Goal: Task Accomplishment & Management: Use online tool/utility

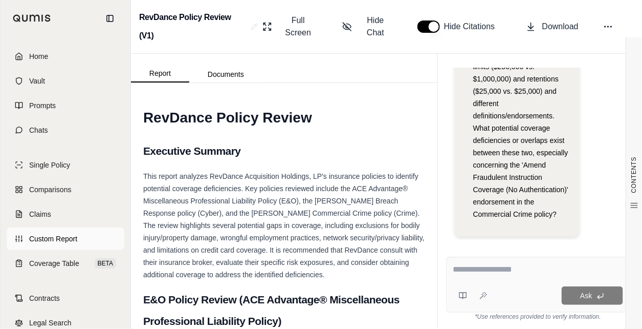
scroll to position [41, 0]
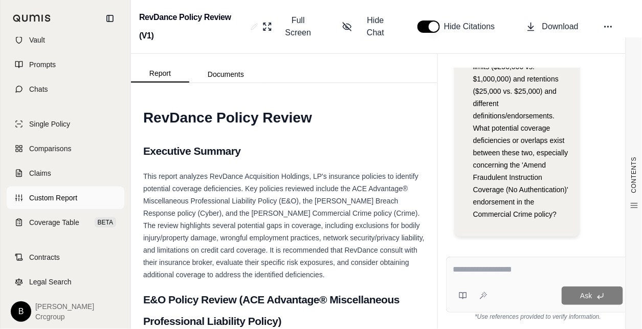
click at [59, 196] on span "Custom Report" at bounding box center [53, 197] width 48 height 10
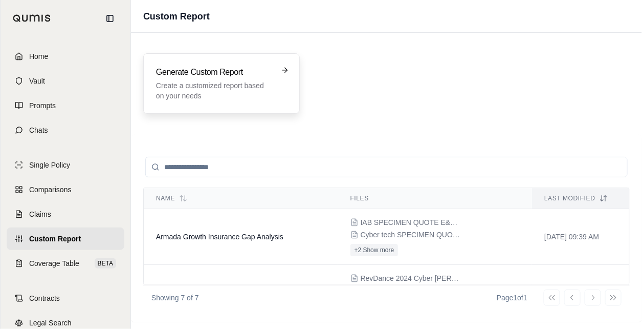
click at [275, 75] on div "Generate Custom Report Create a customized report based on your needs" at bounding box center [221, 83] width 131 height 35
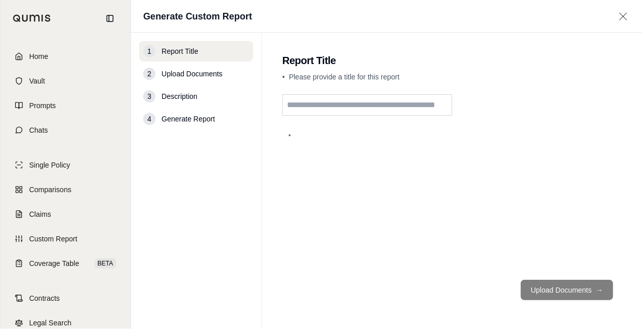
click at [342, 104] on input "text" at bounding box center [368, 104] width 170 height 21
click at [321, 101] on input "text" at bounding box center [368, 104] width 170 height 21
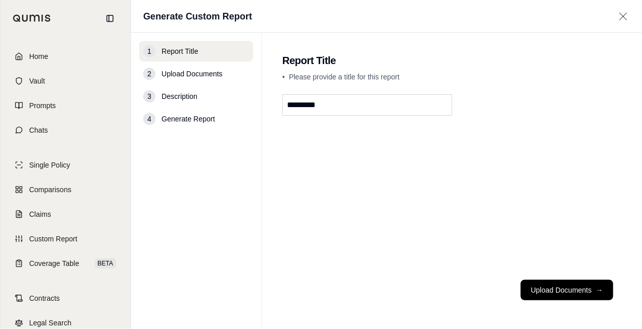
click at [295, 105] on input "*********" at bounding box center [368, 104] width 170 height 21
type input "**********"
click at [566, 283] on button "Upload Documents →" at bounding box center [567, 289] width 93 height 20
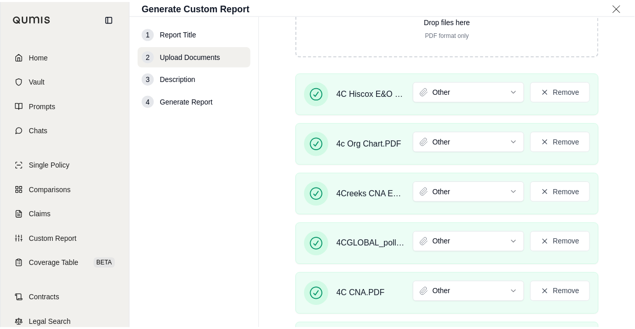
scroll to position [381, 0]
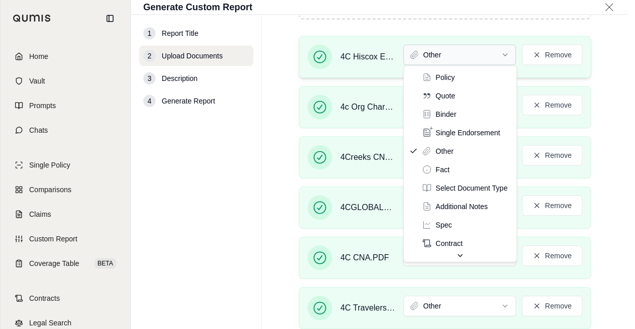
click at [444, 54] on html "Home Vault Prompts Chats Single Policy Comparisons Claims Custom Report Coverag…" at bounding box center [317, 164] width 635 height 329
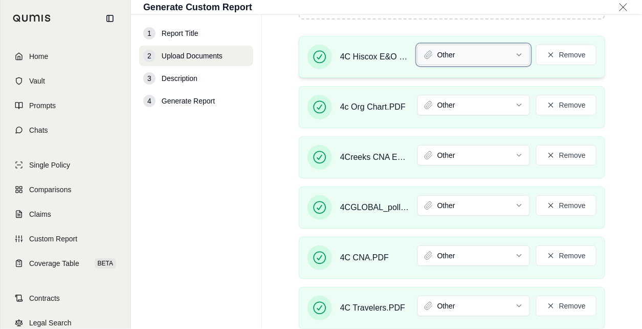
click at [444, 54] on html "Home Vault Prompts Chats Single Policy Comparisons Claims Custom Report Coverag…" at bounding box center [321, 164] width 642 height 329
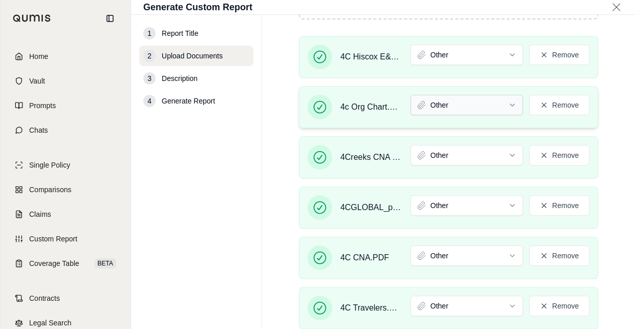
click at [469, 98] on html "Home Vault Prompts Chats Single Policy Comparisons Claims Custom Report Coverag…" at bounding box center [317, 164] width 635 height 329
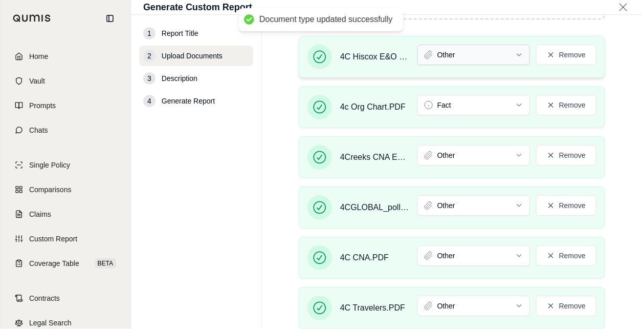
click at [464, 55] on html "Document type updated successfully Home Vault Prompts Chats Single Policy Compa…" at bounding box center [321, 164] width 642 height 329
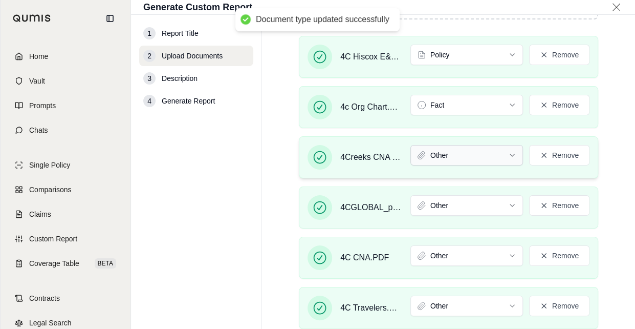
click at [457, 157] on html "Document type updated successfully Home Vault Prompts Chats Single Policy Compa…" at bounding box center [317, 164] width 635 height 329
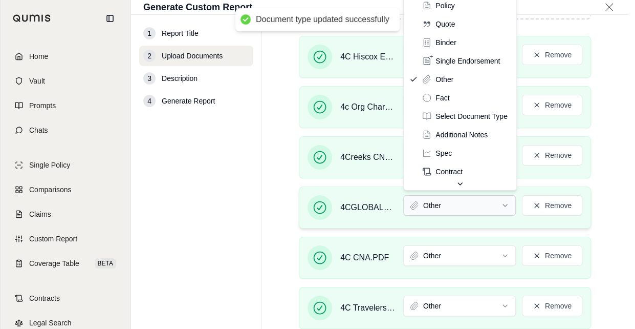
click at [453, 207] on html "Document type updated successfully Home Vault Prompts Chats Single Policy Compa…" at bounding box center [317, 164] width 635 height 329
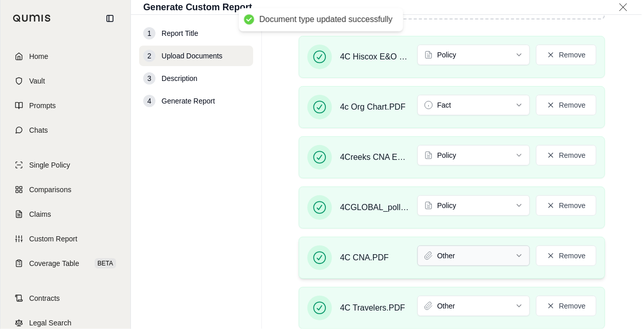
click at [450, 256] on html "Document type updated successfully Home Vault Prompts Chats Single Policy Compa…" at bounding box center [321, 164] width 642 height 329
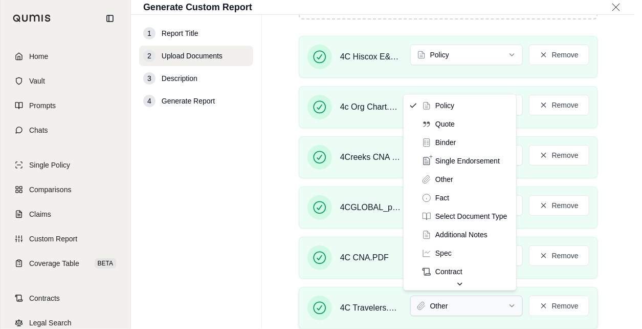
click at [454, 302] on html "Document type updated successfully Home Vault Prompts Chats Single Policy Compa…" at bounding box center [321, 164] width 642 height 329
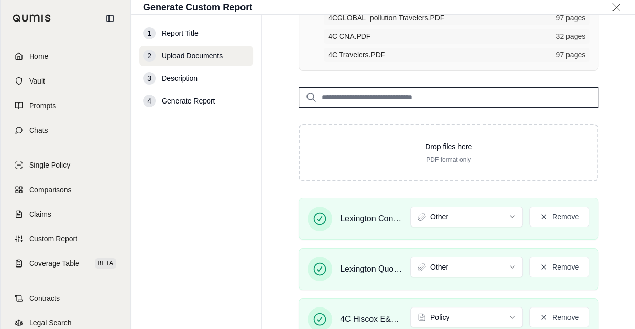
scroll to position [469, 0]
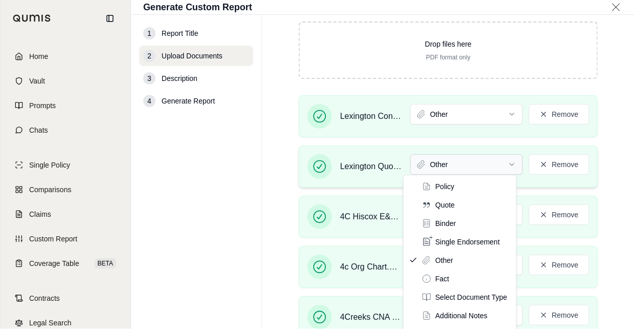
click at [454, 164] on html "Home Vault Prompts Chats Single Policy Comparisons Claims Custom Report Coverag…" at bounding box center [321, 164] width 642 height 329
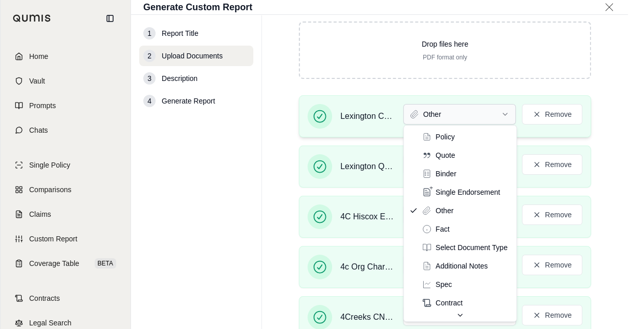
click at [472, 114] on html "Home Vault Prompts Chats Single Policy Comparisons Claims Custom Report Coverag…" at bounding box center [317, 164] width 635 height 329
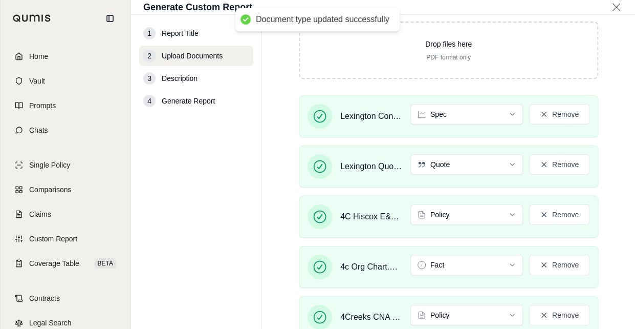
click at [603, 245] on div "Lexington Contractor Policy Rewrite - FINAL - For Distribution.pdf Spec Remove …" at bounding box center [449, 295] width 332 height 401
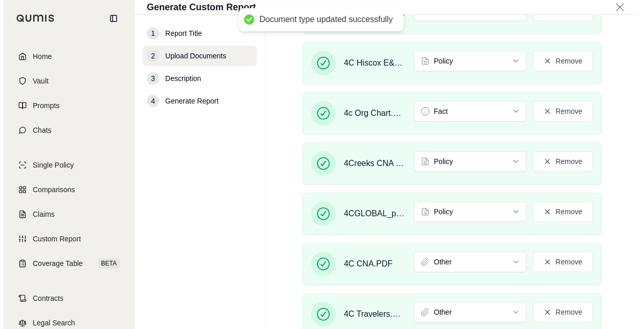
scroll to position [691, 0]
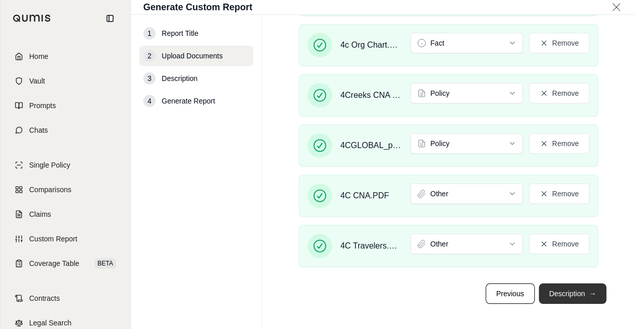
click at [567, 289] on button "Description →" at bounding box center [573, 293] width 68 height 20
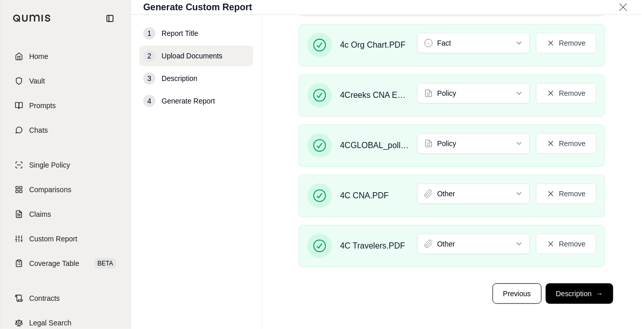
scroll to position [0, 0]
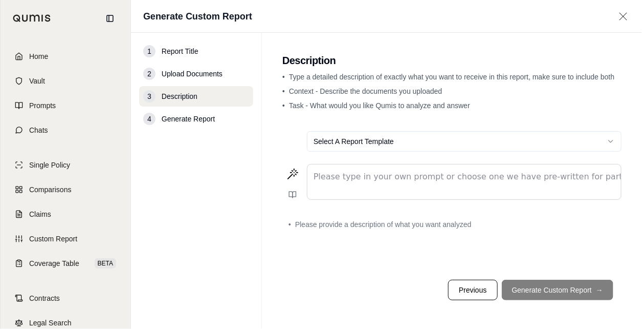
click at [615, 251] on div "Select A Report Template Please type in your own prompt or choose one we have p…" at bounding box center [452, 197] width 339 height 148
click at [388, 181] on p "editable markdown" at bounding box center [464, 176] width 301 height 12
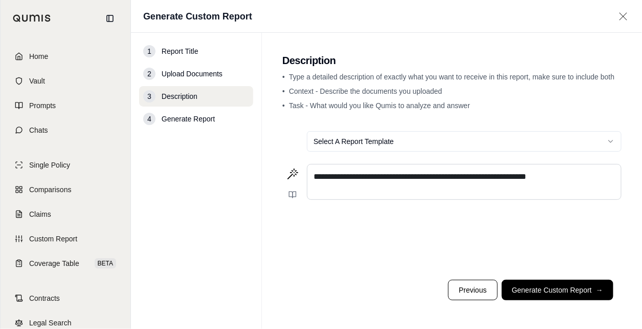
click at [576, 178] on p "**********" at bounding box center [464, 176] width 301 height 12
click at [477, 189] on span "**********" at bounding box center [460, 182] width 292 height 20
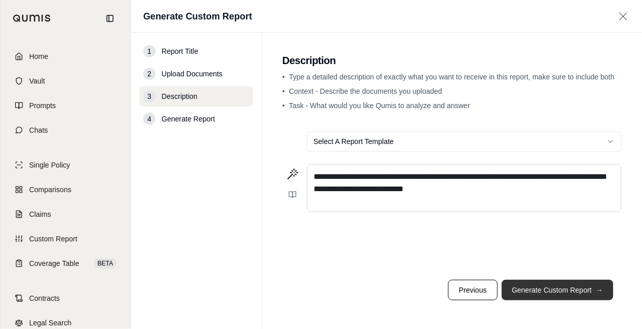
click at [543, 290] on button "Generate Custom Report →" at bounding box center [558, 289] width 112 height 20
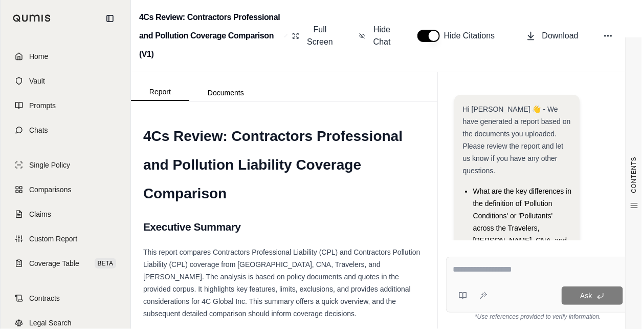
scroll to position [131, 0]
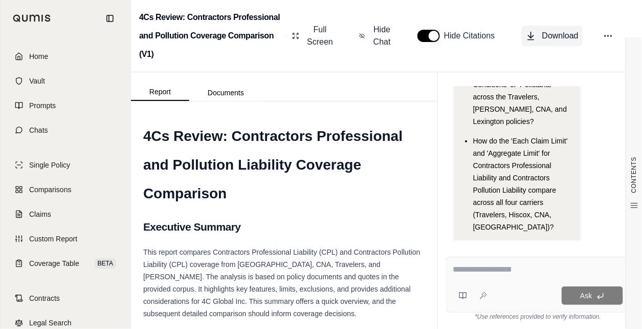
click at [569, 33] on span "Download" at bounding box center [561, 36] width 36 height 12
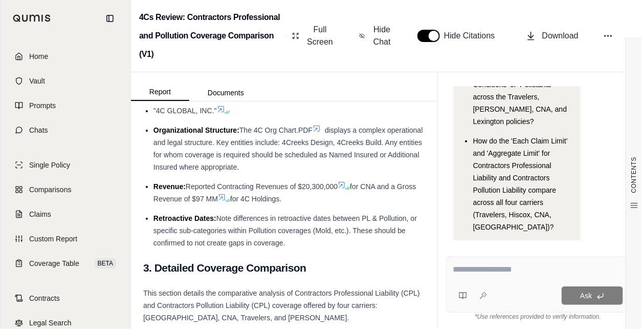
scroll to position [614, 0]
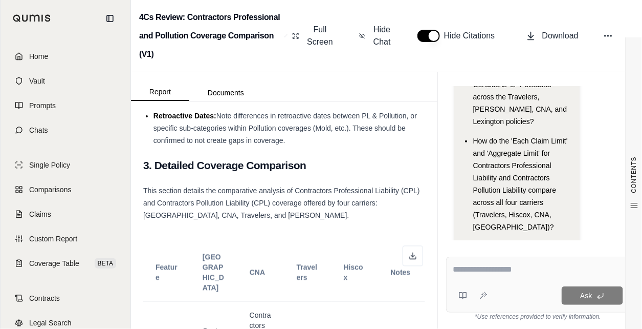
click at [333, 200] on span "This section details the comparative analysis of Contractors Professional Liabi…" at bounding box center [281, 202] width 277 height 33
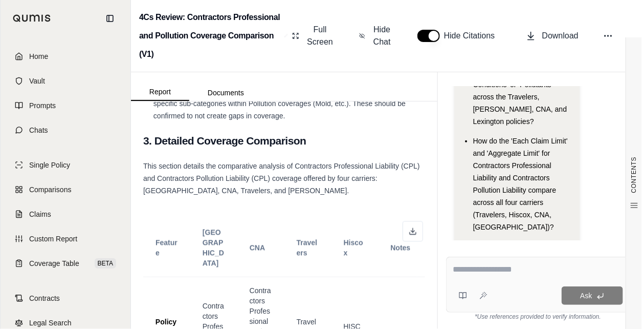
scroll to position [670, 0]
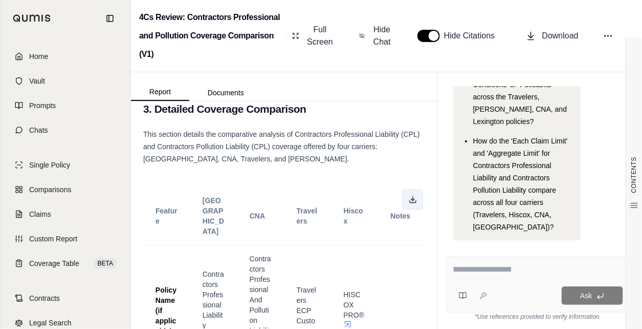
click at [405, 194] on button at bounding box center [413, 199] width 20 height 20
click at [330, 147] on span "This section details the comparative analysis of Contractors Professional Liabi…" at bounding box center [281, 146] width 277 height 33
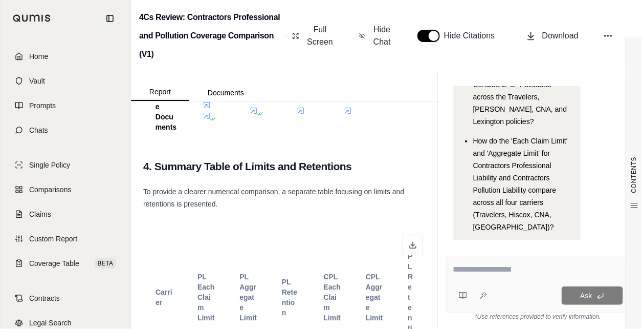
scroll to position [3337, 0]
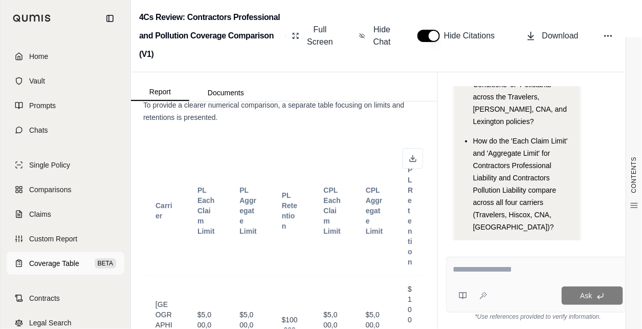
click at [50, 262] on span "Coverage Table" at bounding box center [54, 263] width 50 height 10
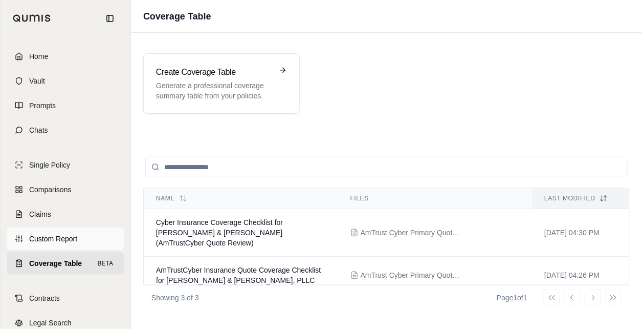
click at [59, 240] on span "Custom Report" at bounding box center [53, 238] width 48 height 10
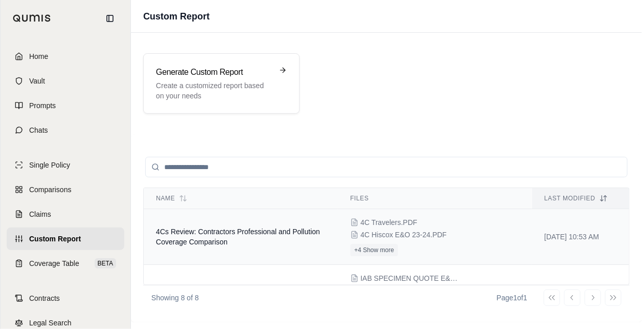
click at [238, 233] on span "4Cs Review: Contractors Professional and Pollution Coverage Comparison" at bounding box center [238, 236] width 164 height 18
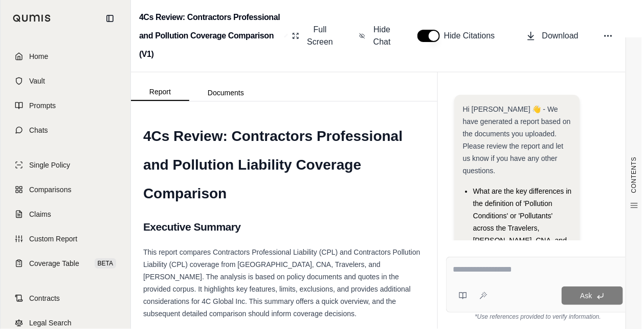
scroll to position [131, 0]
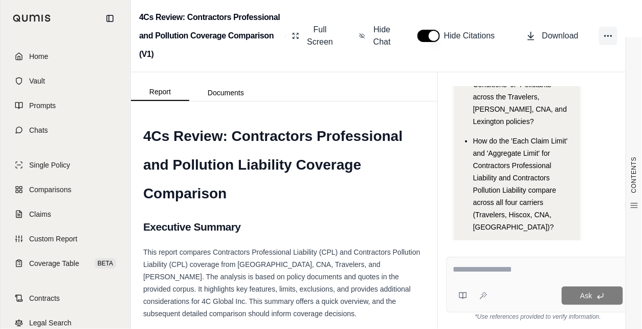
click at [612, 33] on icon at bounding box center [608, 36] width 10 height 10
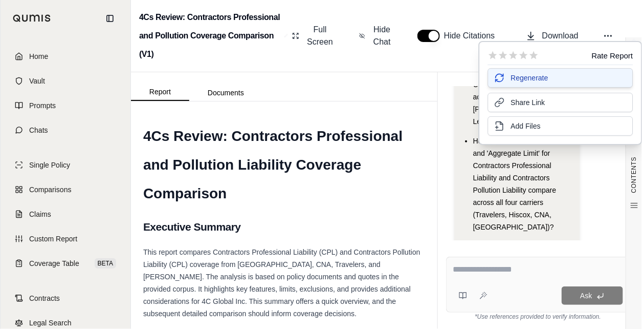
click at [542, 81] on span "Regenerate" at bounding box center [529, 78] width 37 height 10
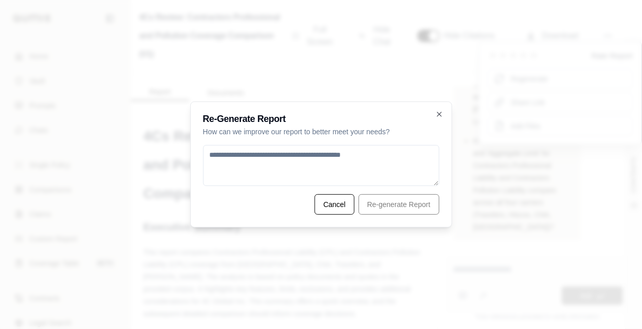
click at [331, 158] on textarea at bounding box center [321, 165] width 236 height 41
click at [272, 155] on textarea "**********" at bounding box center [321, 165] width 237 height 41
type textarea "**********"
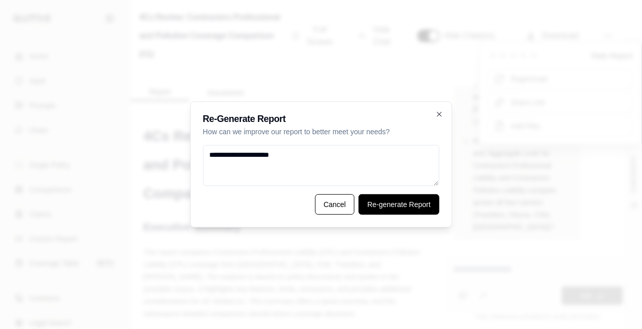
click at [396, 204] on button "Re-generate Report" at bounding box center [399, 204] width 81 height 20
